Goal: Information Seeking & Learning: Learn about a topic

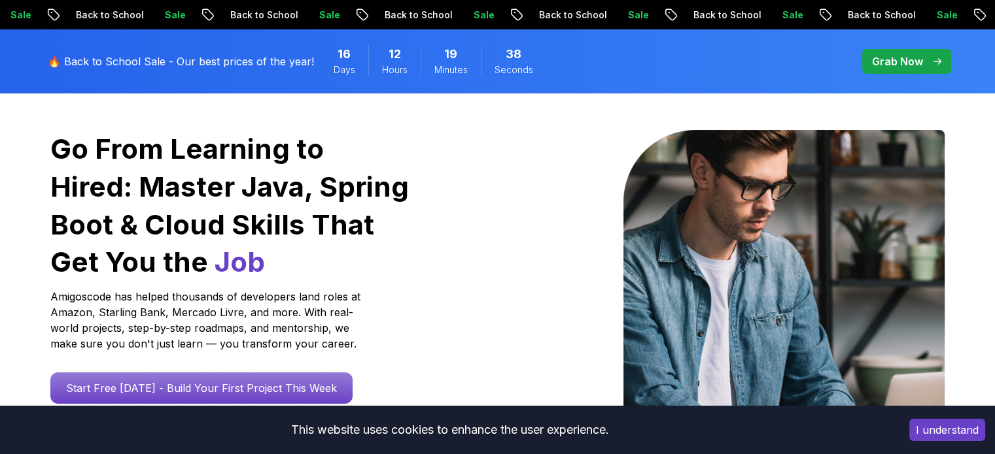
scroll to position [262, 0]
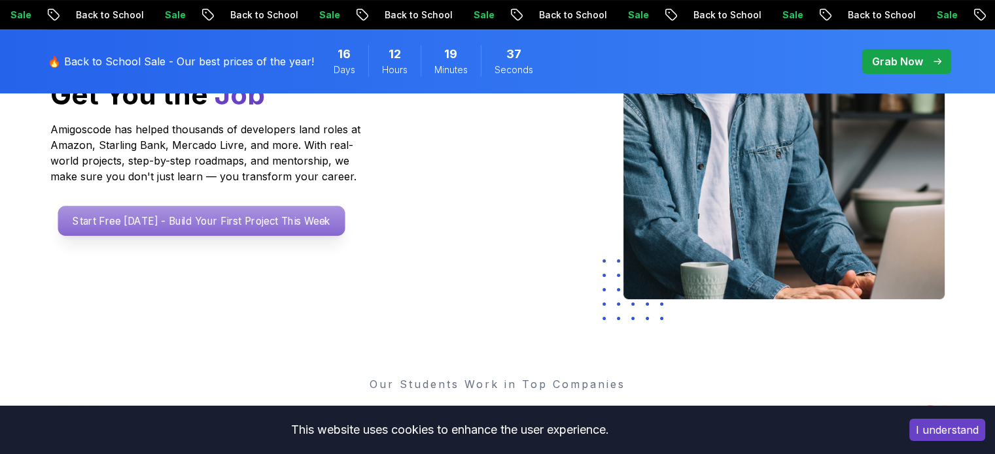
click at [243, 232] on p "Start Free [DATE] - Build Your First Project This Week" at bounding box center [201, 221] width 287 height 30
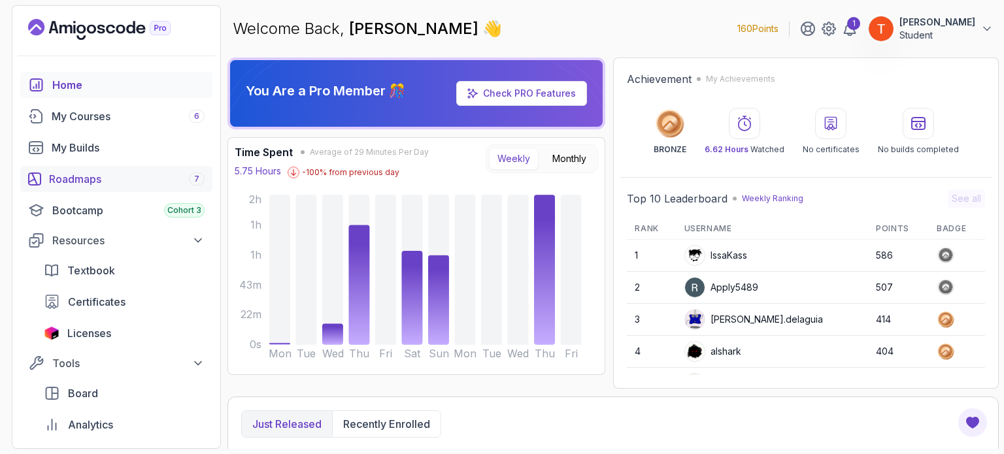
click at [55, 177] on div "Roadmaps 7" at bounding box center [127, 179] width 156 height 16
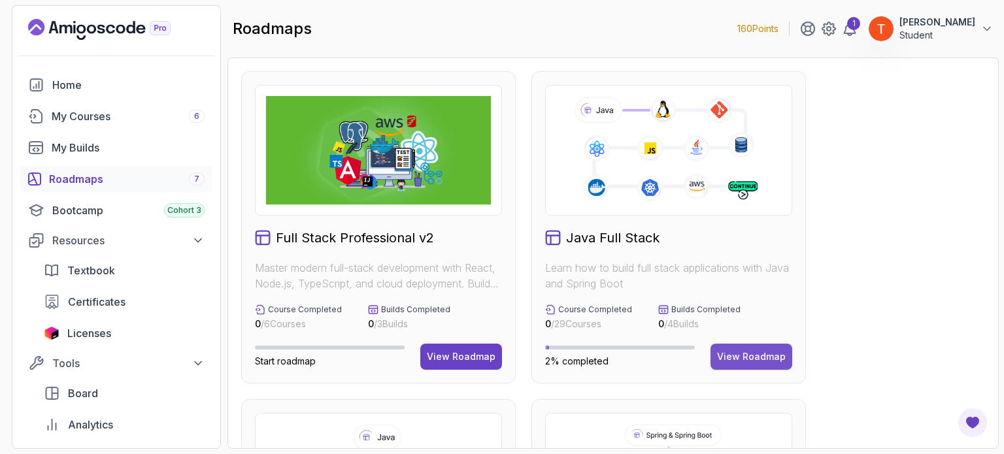
click at [736, 353] on div "View Roadmap" at bounding box center [751, 356] width 69 height 13
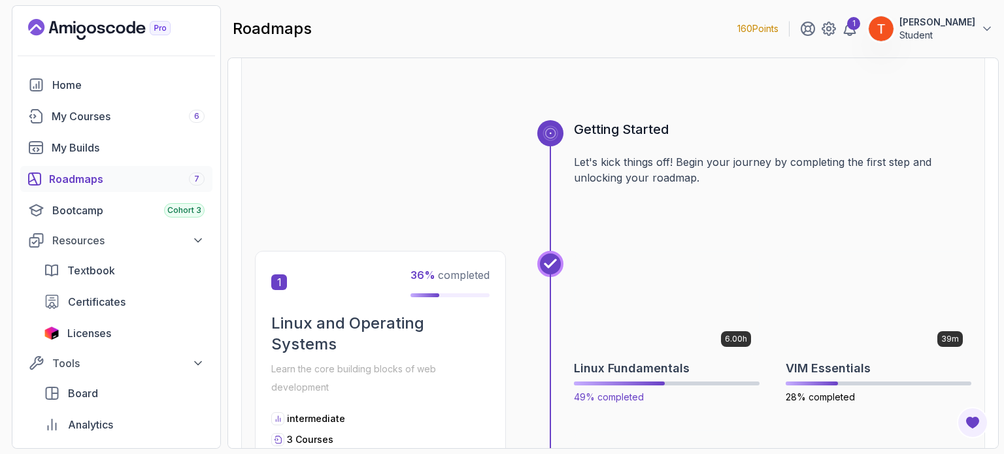
scroll to position [262, 0]
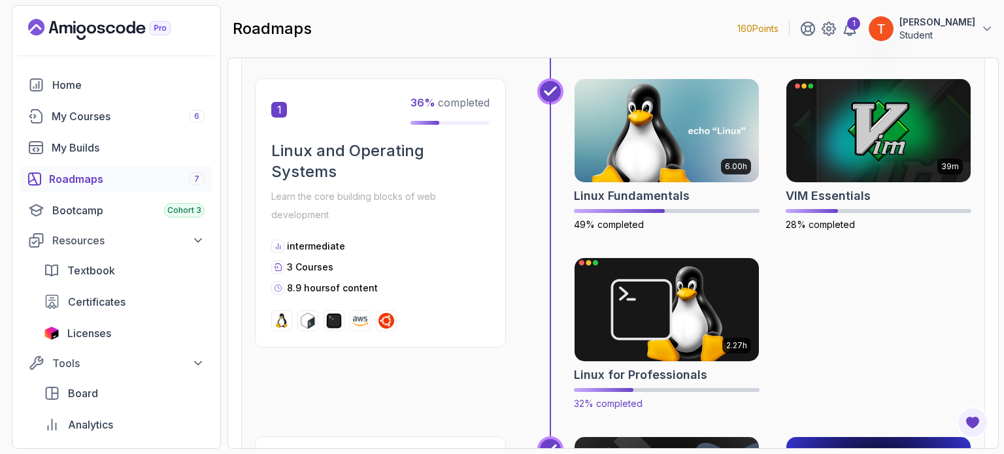
click at [685, 322] on img at bounding box center [667, 310] width 194 height 109
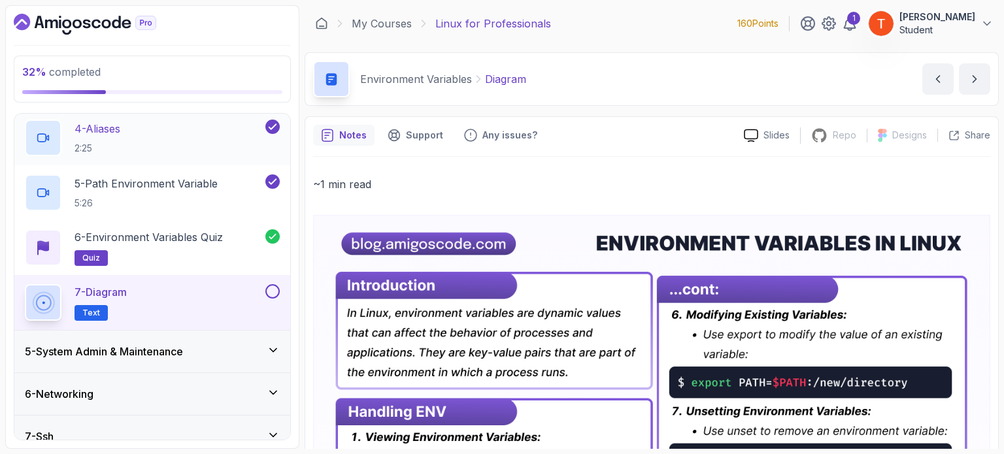
scroll to position [307, 0]
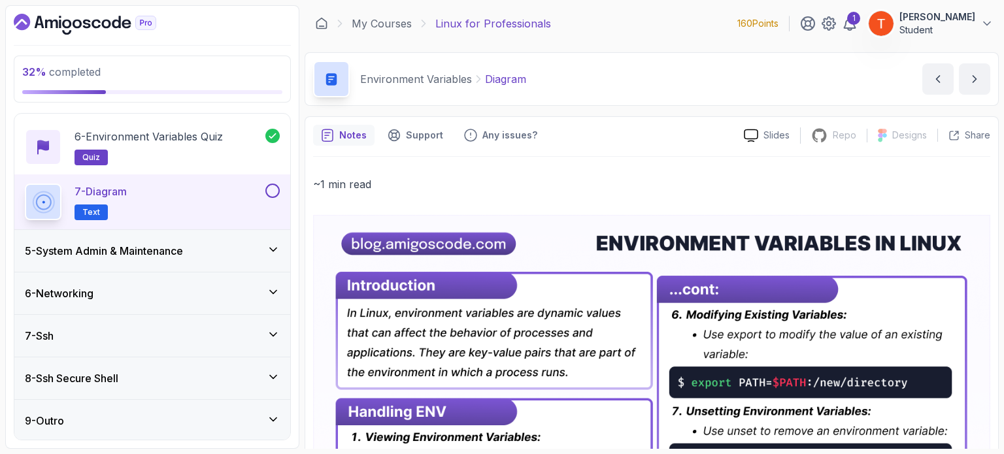
click at [220, 250] on div "5 - System Admin & Maintenance" at bounding box center [152, 251] width 255 height 16
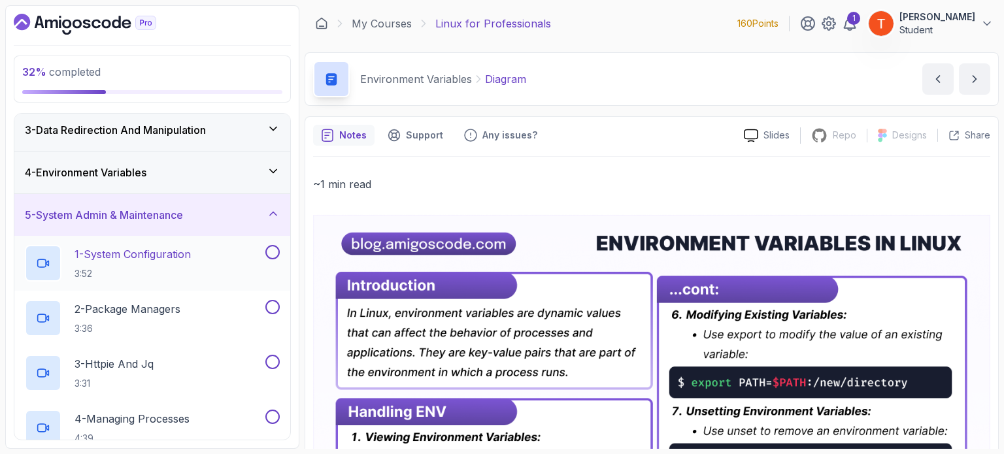
scroll to position [120, 0]
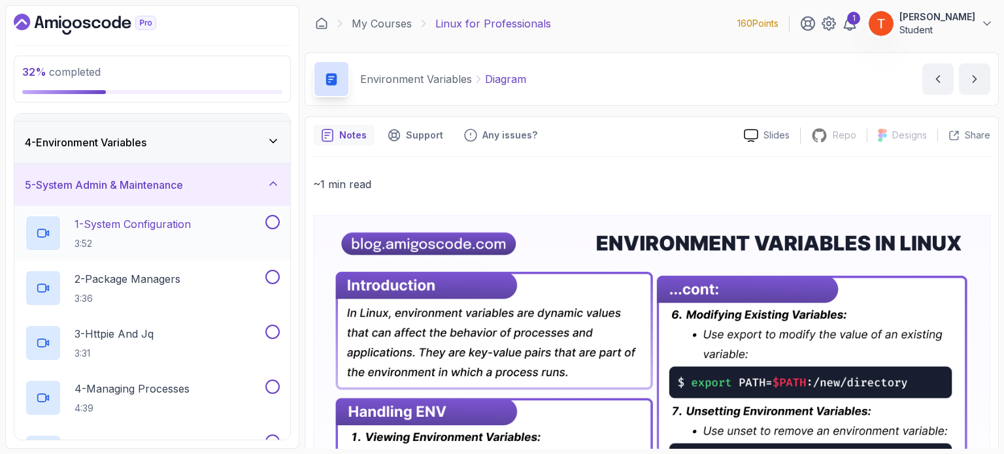
click at [191, 228] on p "1 - System Configuration" at bounding box center [133, 224] width 116 height 16
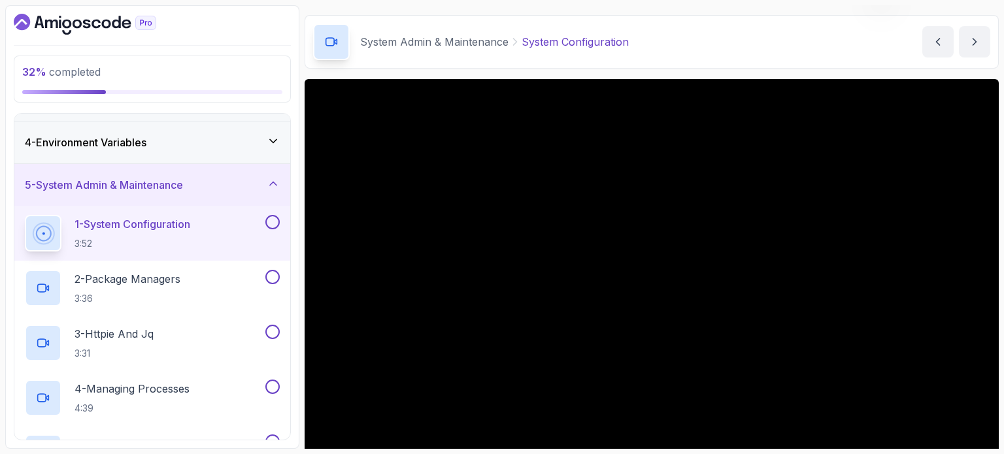
scroll to position [82, 0]
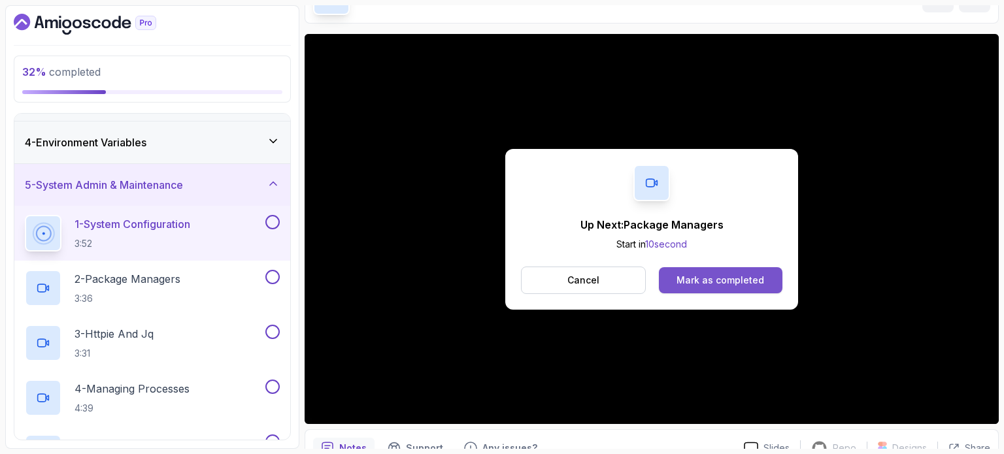
click at [690, 282] on div "Mark as completed" at bounding box center [721, 280] width 88 height 13
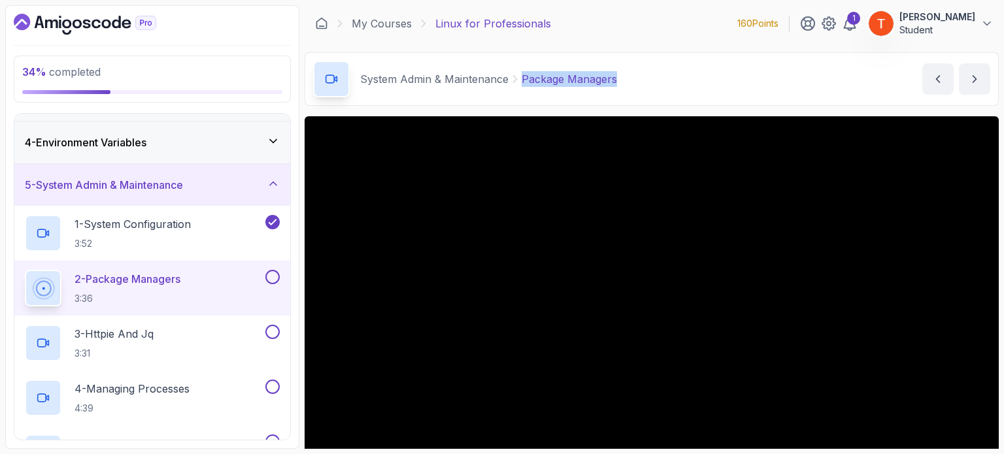
copy p "Package Managers"
drag, startPoint x: 522, startPoint y: 77, endPoint x: 634, endPoint y: 70, distance: 112.0
click at [634, 70] on div "System Admin & Maintenance Package Managers Package Managers by [PERSON_NAME]" at bounding box center [652, 79] width 694 height 54
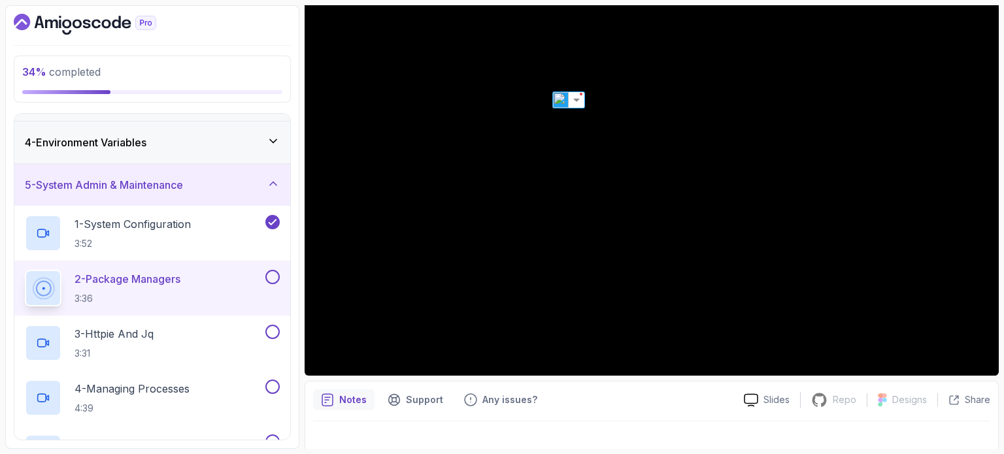
scroll to position [132, 0]
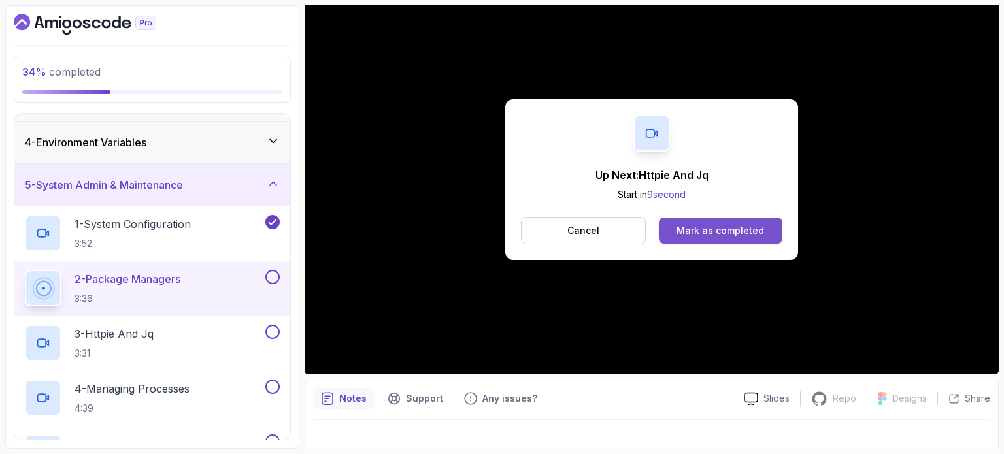
click at [740, 226] on div "Mark as completed" at bounding box center [721, 230] width 88 height 13
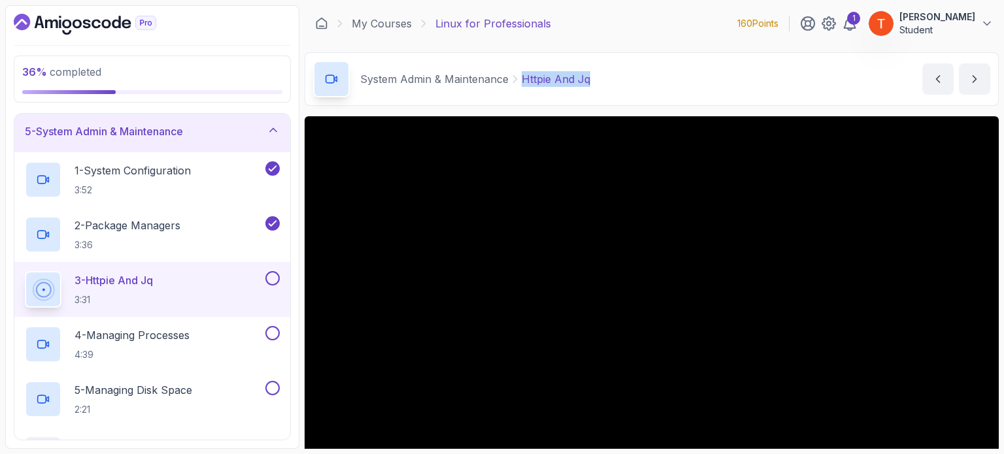
copy p "Httpie And Jq"
drag, startPoint x: 521, startPoint y: 75, endPoint x: 619, endPoint y: 78, distance: 98.1
click at [619, 78] on div "System Admin & Maintenance Httpie And Jq Httpie And Jq by [PERSON_NAME]" at bounding box center [652, 79] width 694 height 54
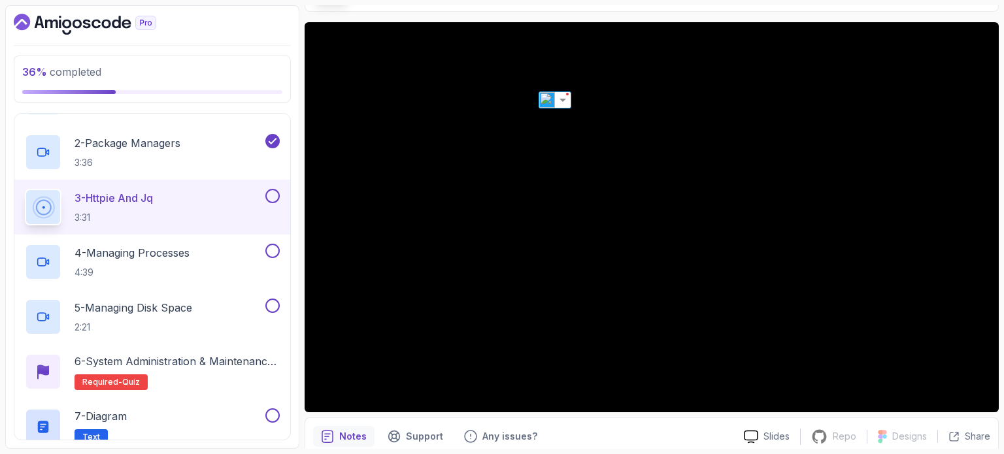
scroll to position [256, 0]
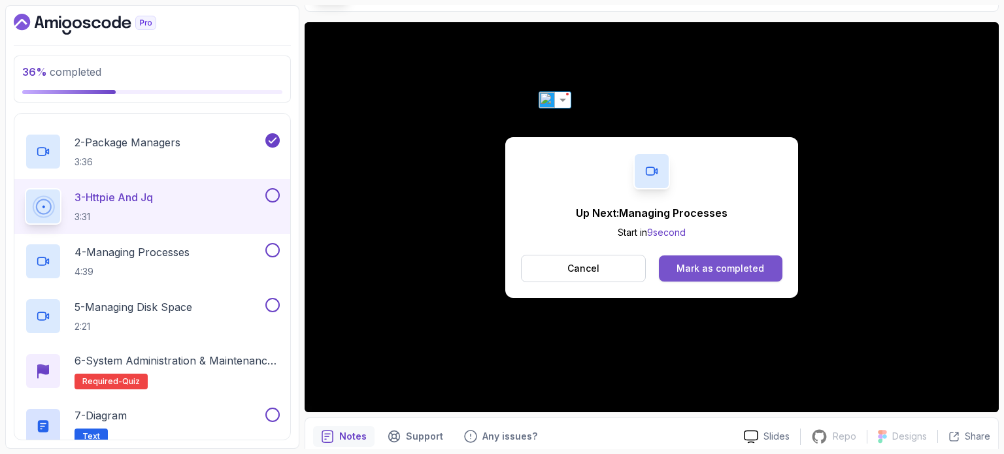
click at [706, 263] on div "Mark as completed" at bounding box center [721, 268] width 88 height 13
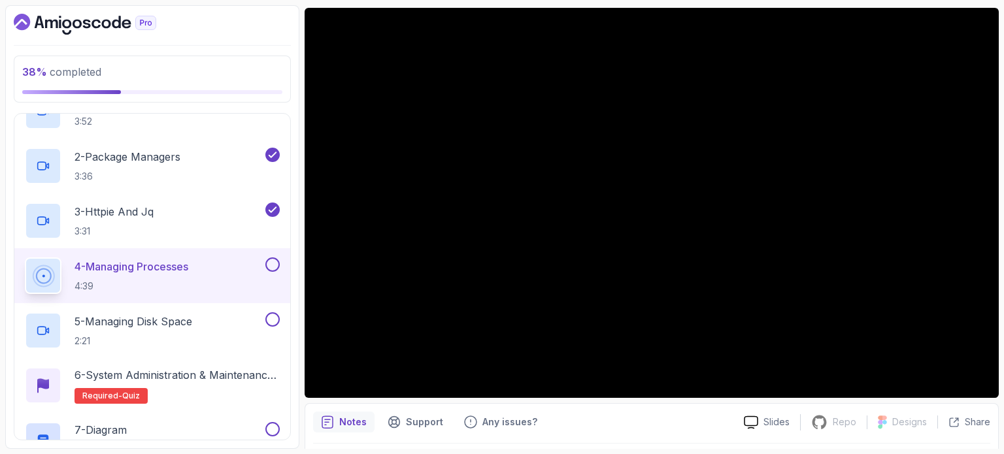
scroll to position [131, 0]
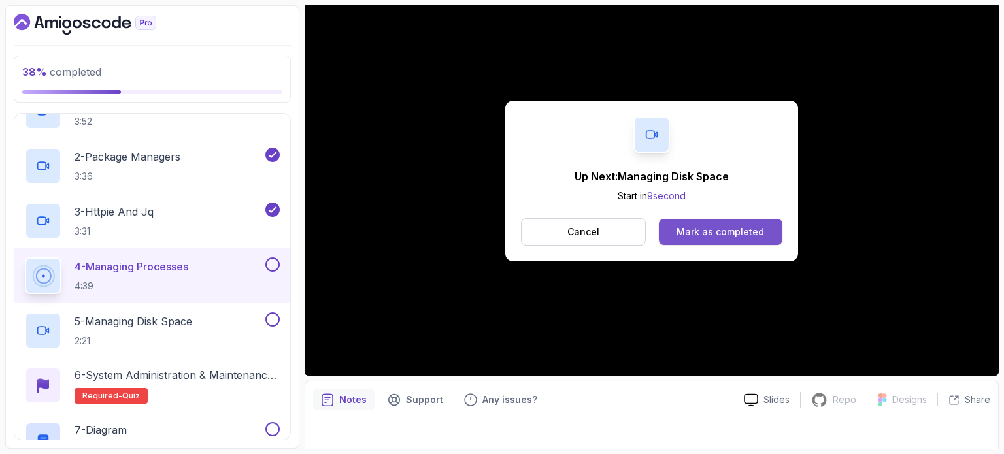
click at [755, 230] on div "Mark as completed" at bounding box center [721, 232] width 88 height 13
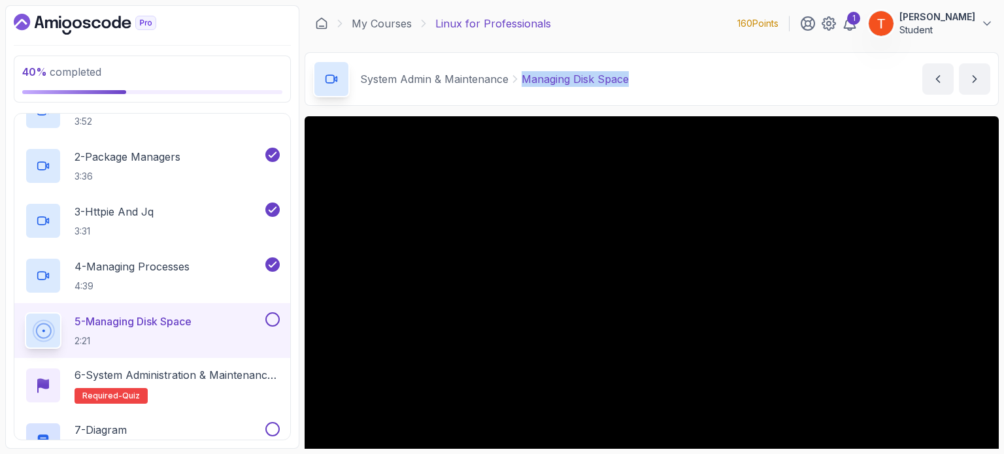
drag, startPoint x: 521, startPoint y: 78, endPoint x: 638, endPoint y: 81, distance: 117.1
click at [638, 81] on div "System Admin & Maintenance Managing Disk Space Managing Disk Space by [PERSON_N…" at bounding box center [652, 79] width 694 height 54
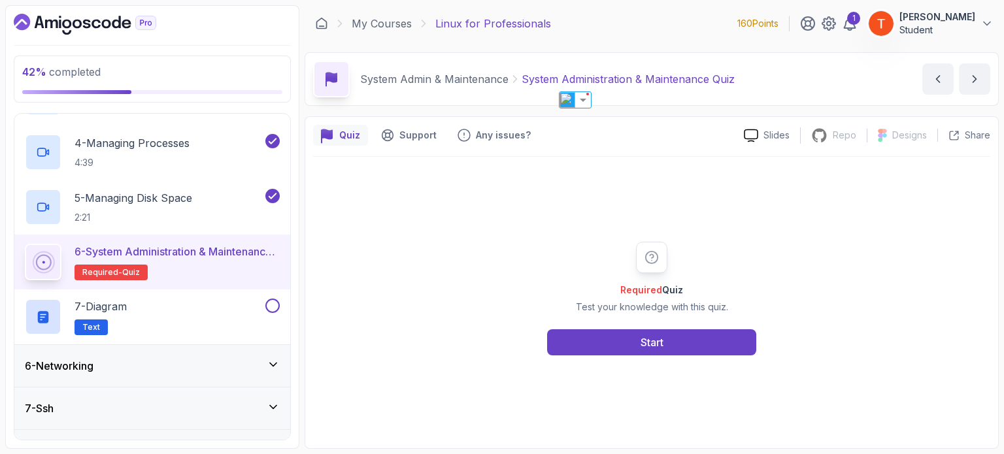
scroll to position [373, 0]
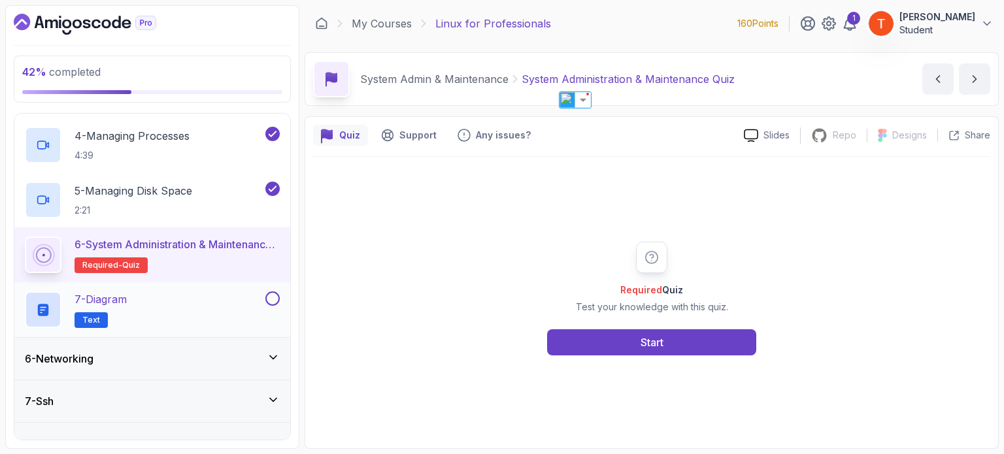
click at [197, 309] on div "7 - Diagram Text" at bounding box center [144, 310] width 238 height 37
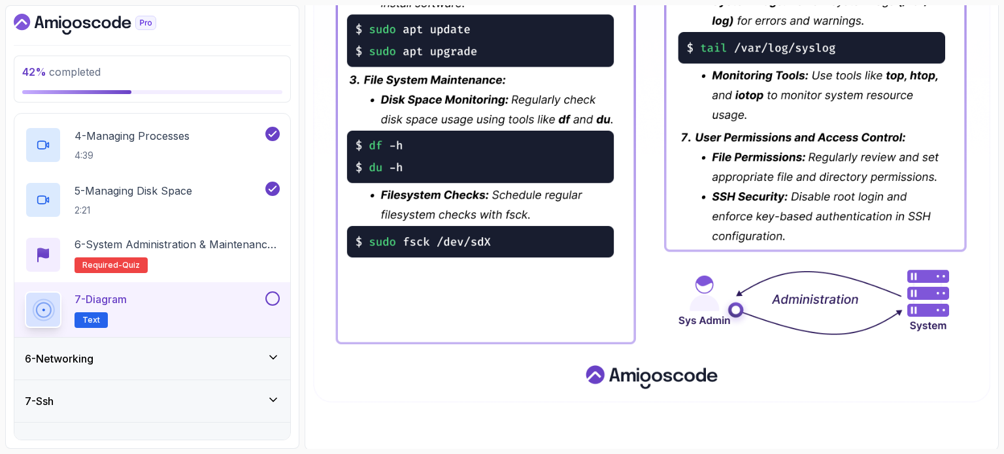
scroll to position [698, 0]
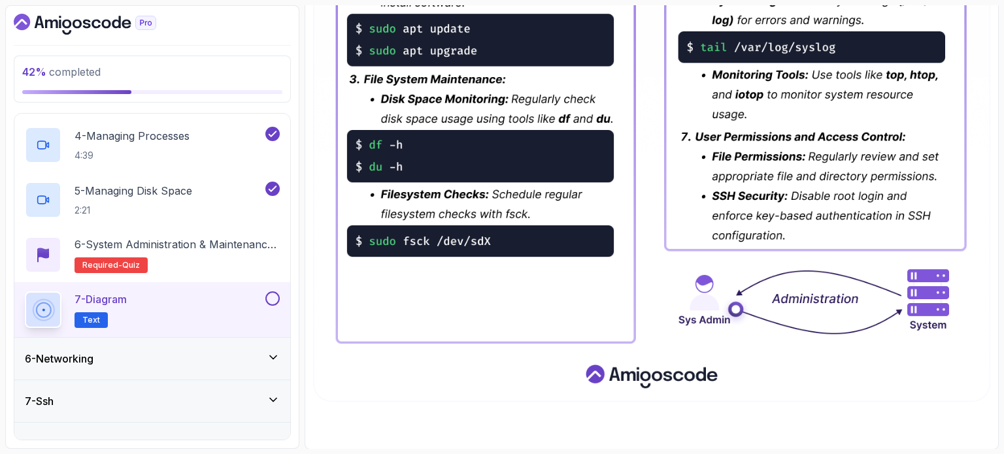
click at [122, 351] on div "6 - Networking" at bounding box center [152, 359] width 255 height 16
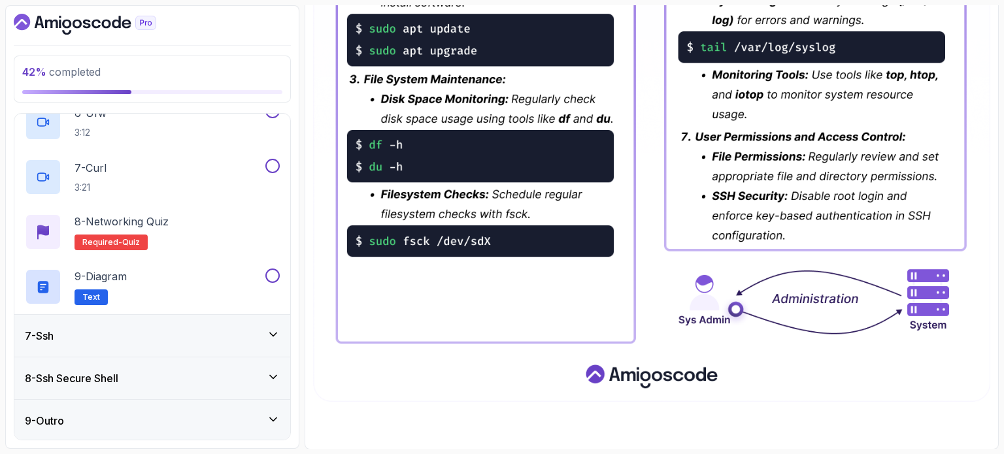
click at [163, 342] on div "7 - Ssh" at bounding box center [152, 336] width 255 height 16
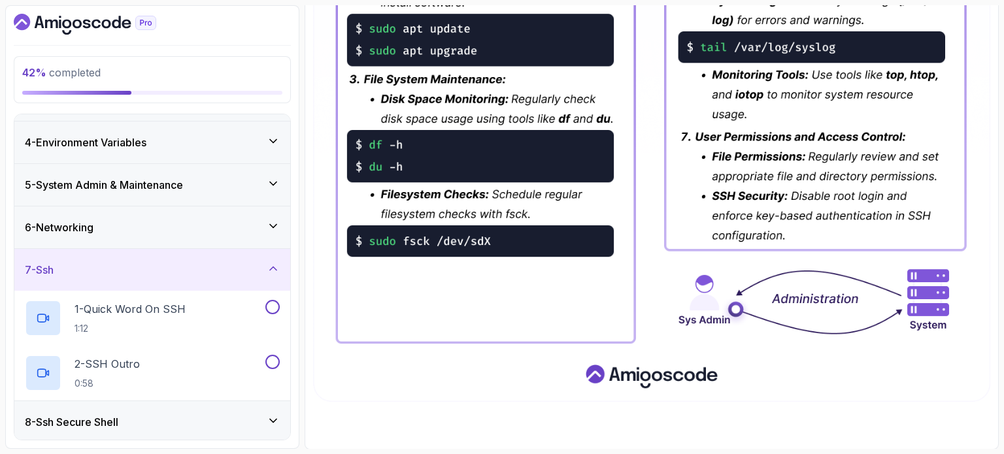
scroll to position [33, 0]
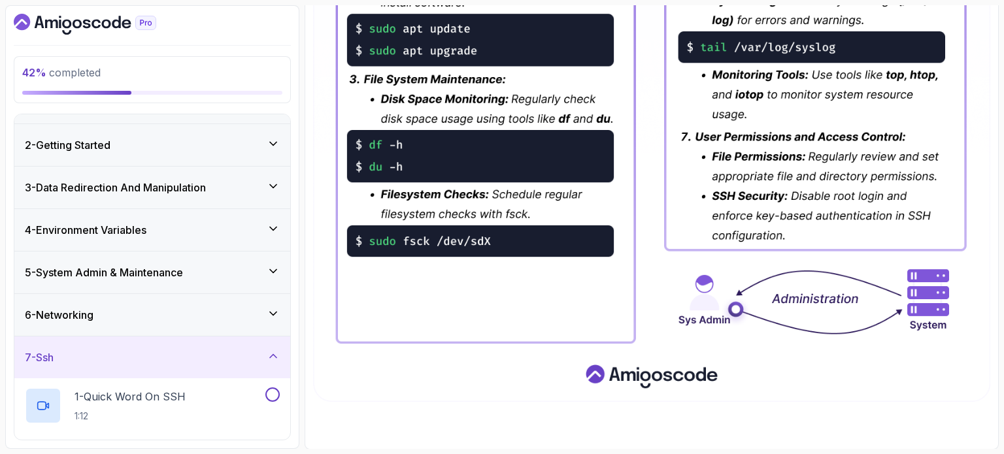
click at [146, 366] on div "7 - Ssh" at bounding box center [152, 358] width 276 height 42
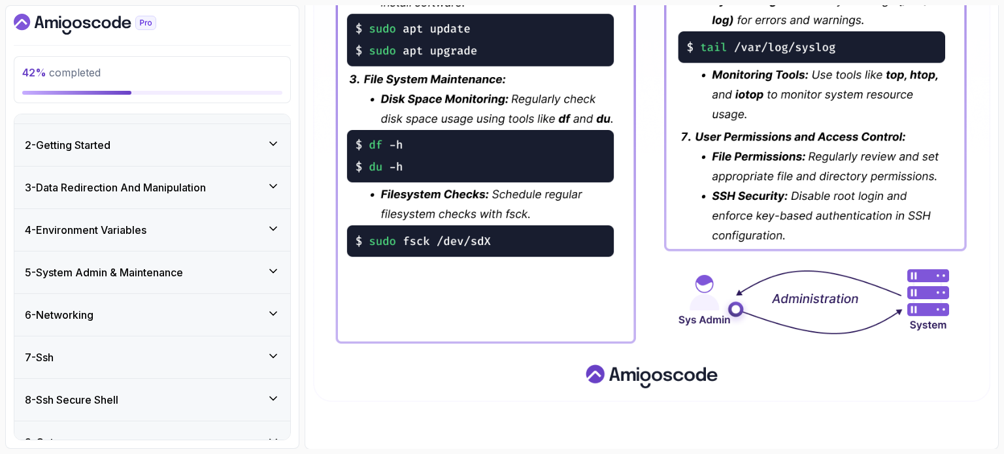
click at [183, 318] on div "6 - Networking" at bounding box center [152, 315] width 255 height 16
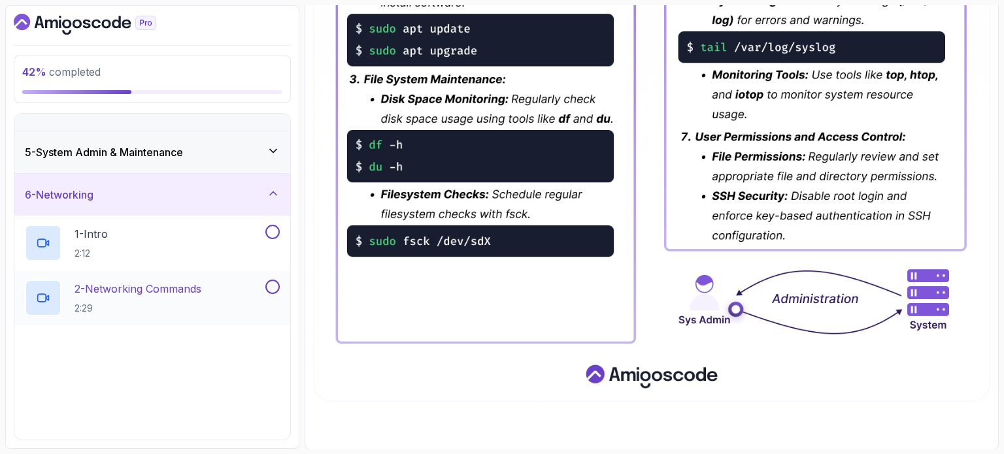
scroll to position [163, 0]
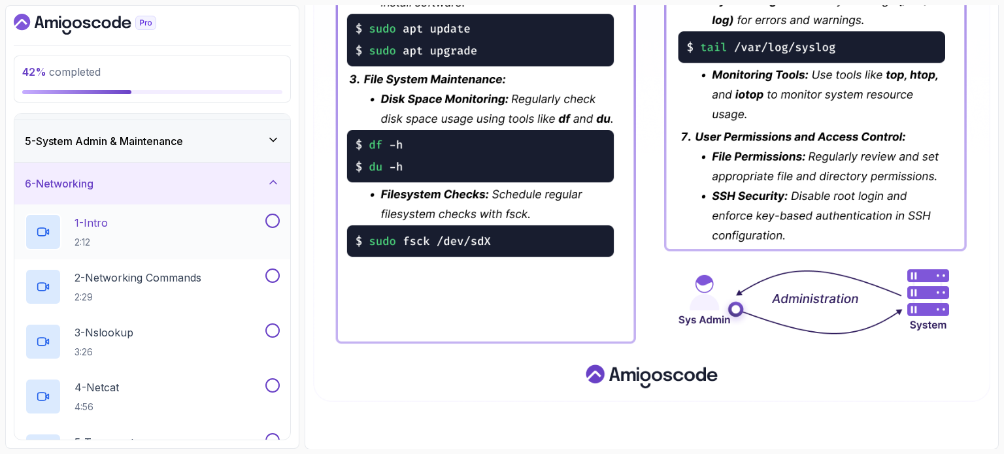
click at [90, 211] on div "1 - Intro 2:12" at bounding box center [152, 232] width 276 height 55
click at [99, 226] on p "1 - Intro" at bounding box center [91, 223] width 33 height 16
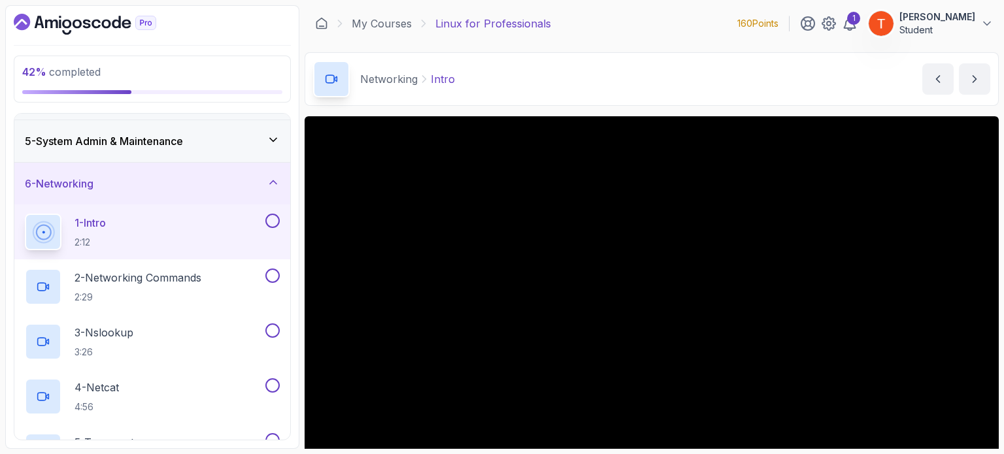
drag, startPoint x: 103, startPoint y: 173, endPoint x: 59, endPoint y: 190, distance: 47.0
click at [59, 190] on div "6 - Networking" at bounding box center [152, 184] width 276 height 42
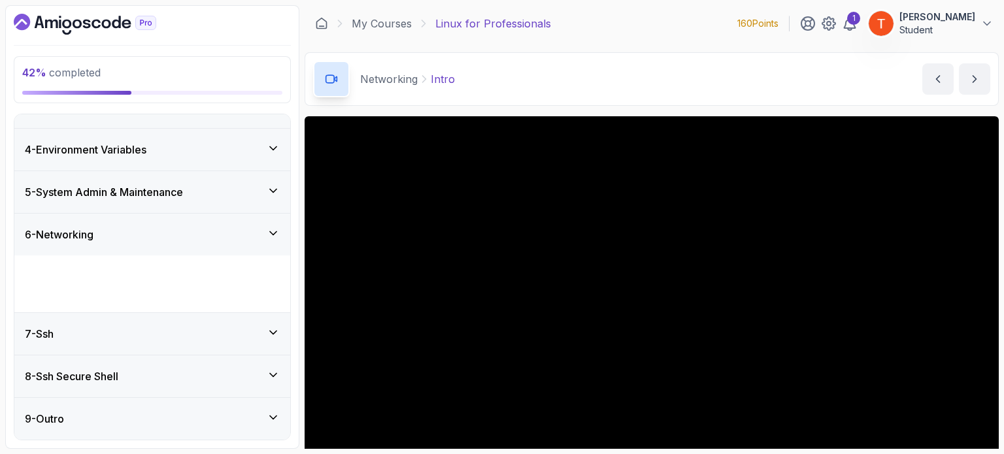
scroll to position [54, 0]
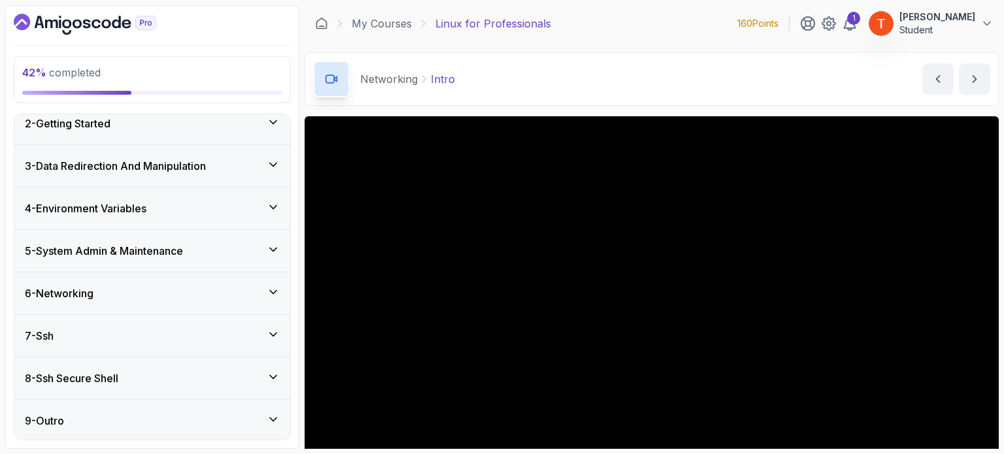
click at [72, 287] on h3 "6 - Networking" at bounding box center [59, 294] width 69 height 16
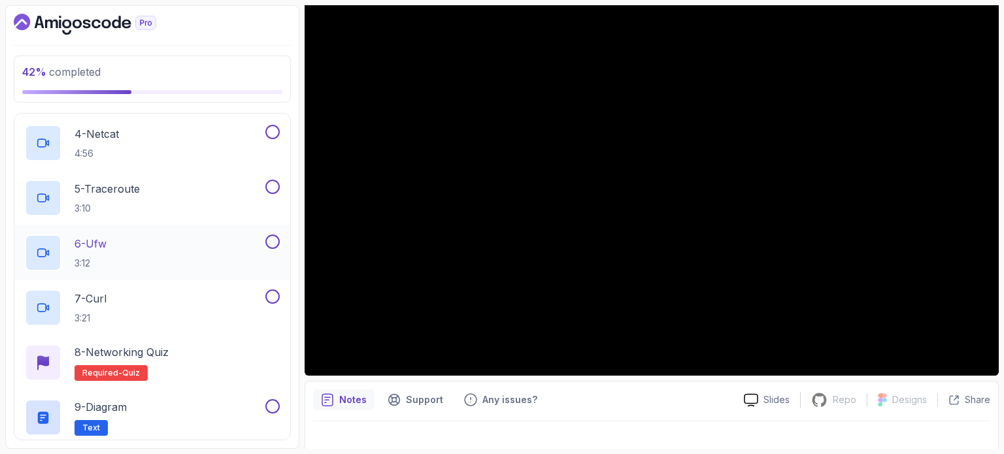
scroll to position [548, 0]
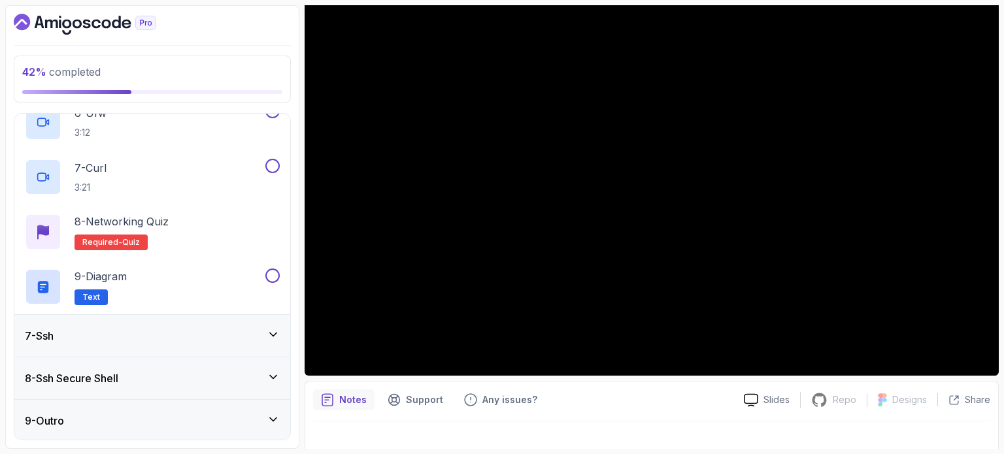
click at [111, 377] on h3 "8 - Ssh Secure Shell" at bounding box center [72, 379] width 94 height 16
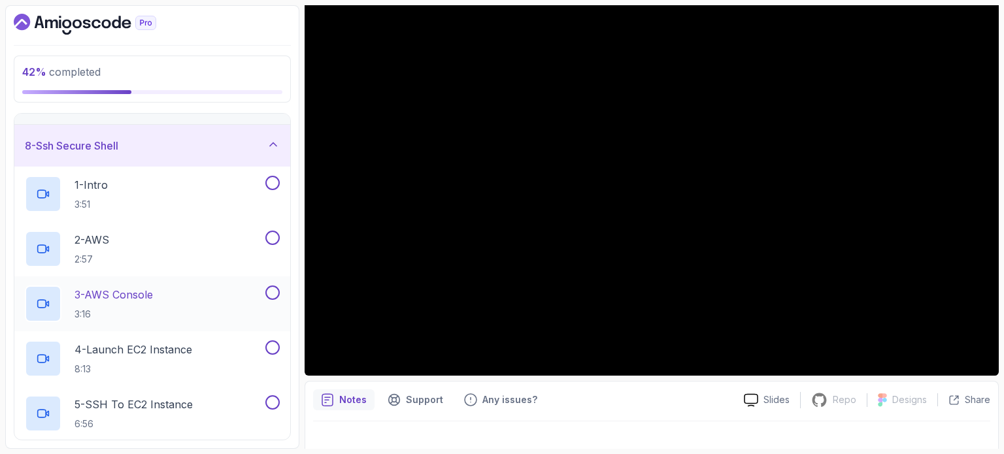
scroll to position [276, 0]
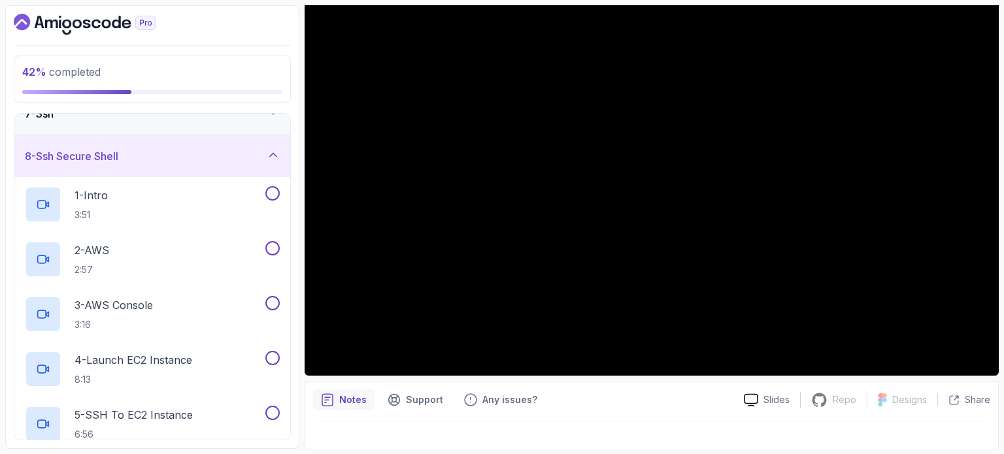
click at [150, 158] on div "8 - Ssh Secure Shell" at bounding box center [152, 156] width 255 height 16
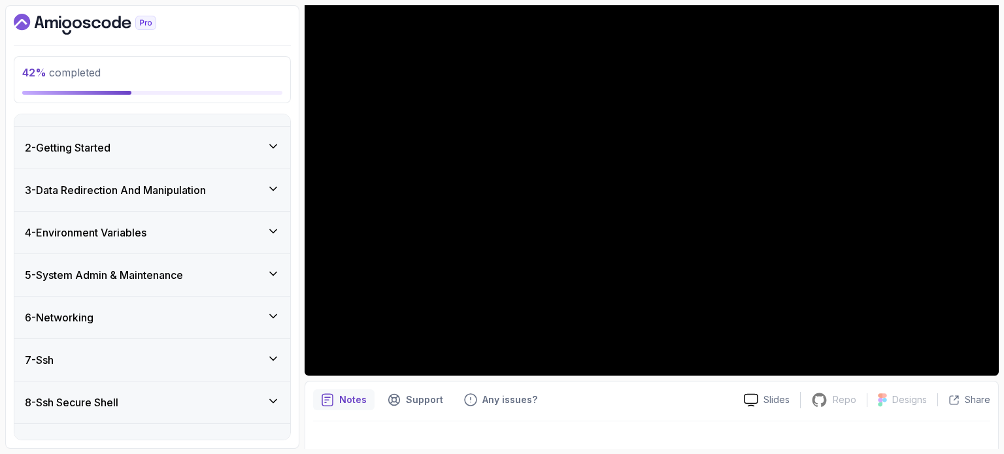
scroll to position [54, 0]
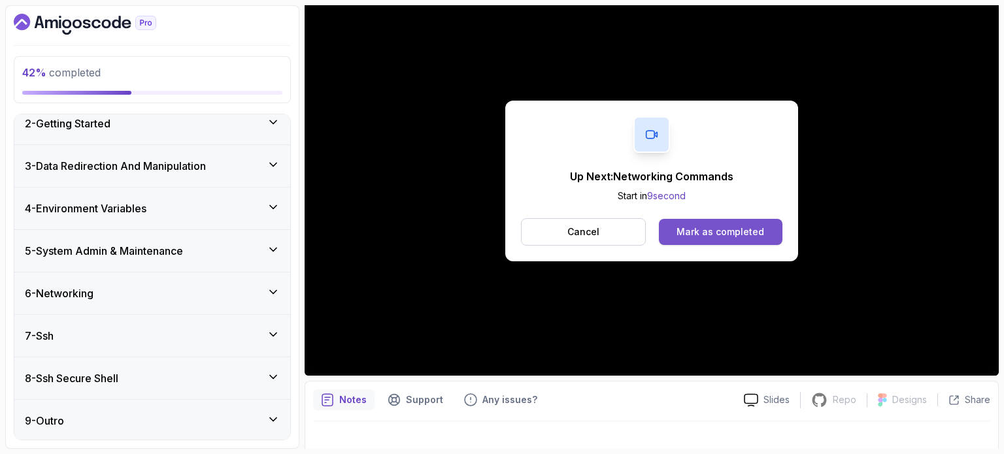
click at [686, 224] on button "Mark as completed" at bounding box center [721, 232] width 124 height 26
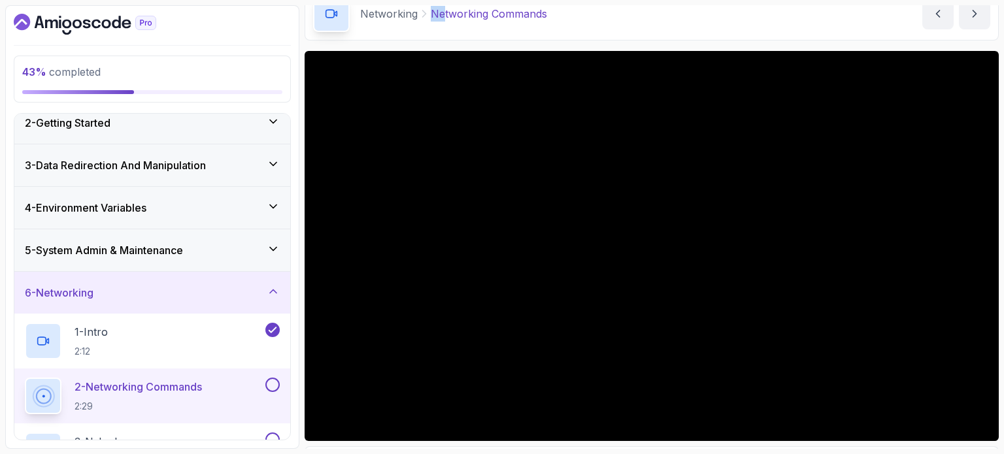
scroll to position [63, 0]
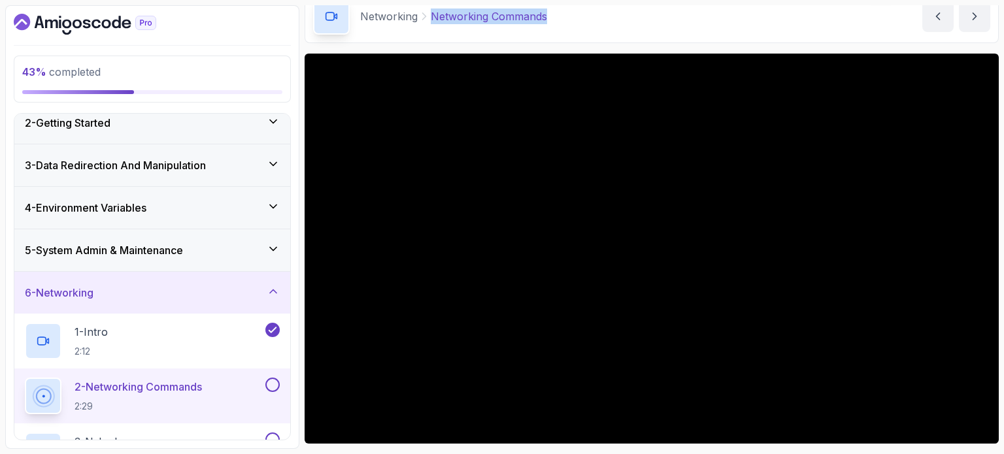
copy p "Networking Commands"
drag, startPoint x: 432, startPoint y: 13, endPoint x: 596, endPoint y: 23, distance: 165.1
click at [596, 23] on div "Networking Networking Commands Networking Commands by [PERSON_NAME]" at bounding box center [652, 17] width 694 height 54
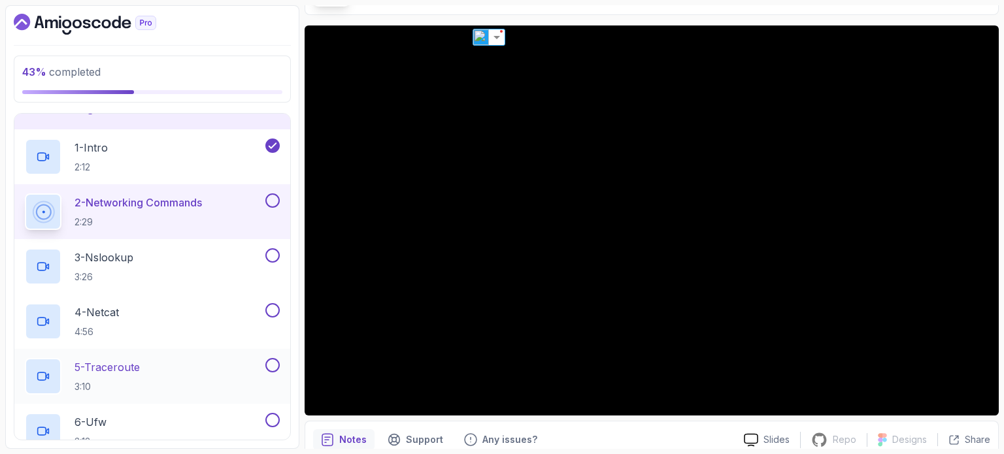
scroll to position [237, 0]
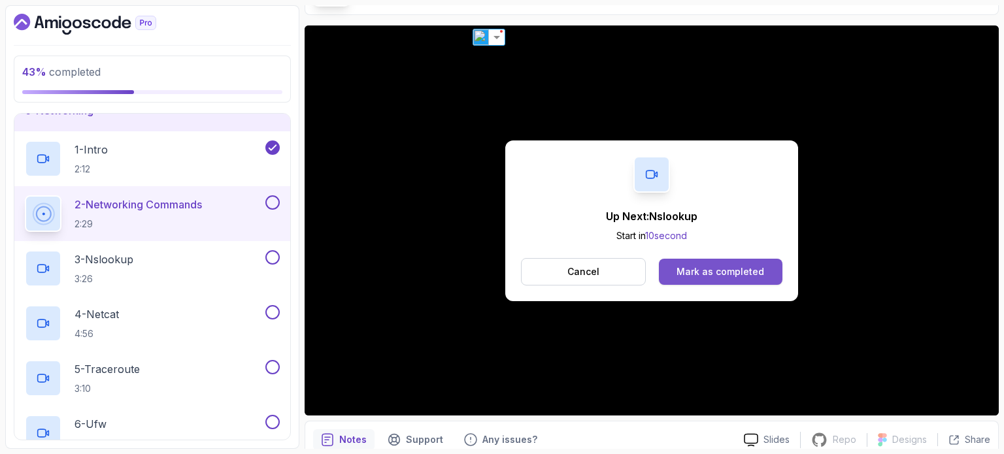
click at [732, 262] on button "Mark as completed" at bounding box center [721, 272] width 124 height 26
